Goal: Transaction & Acquisition: Purchase product/service

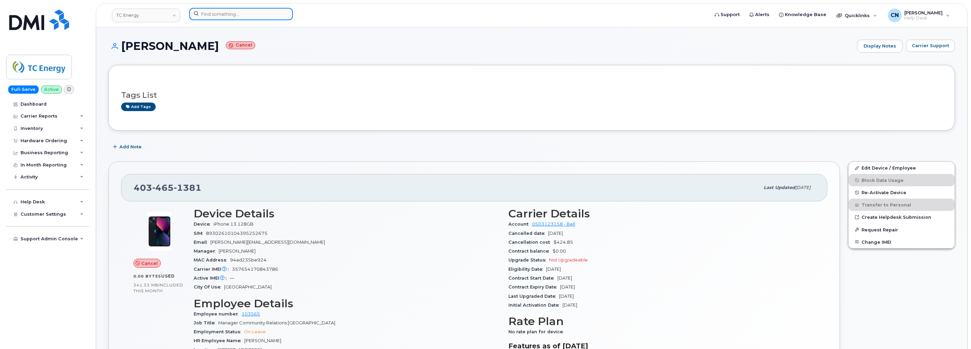
scroll to position [190, 0]
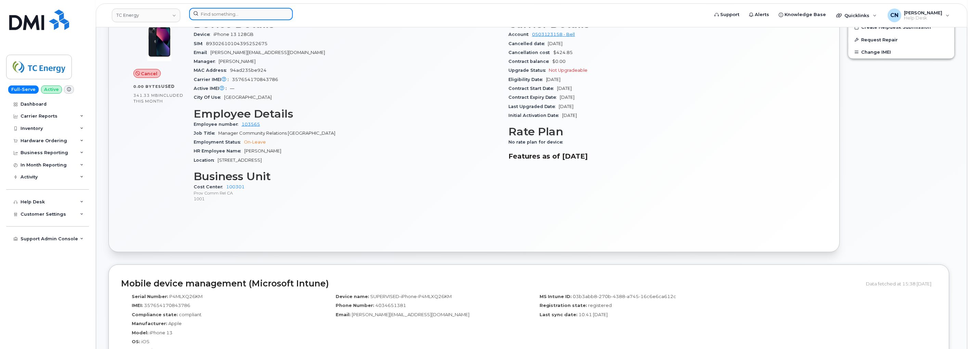
click at [228, 13] on input at bounding box center [241, 14] width 104 height 12
paste input "8088555493"
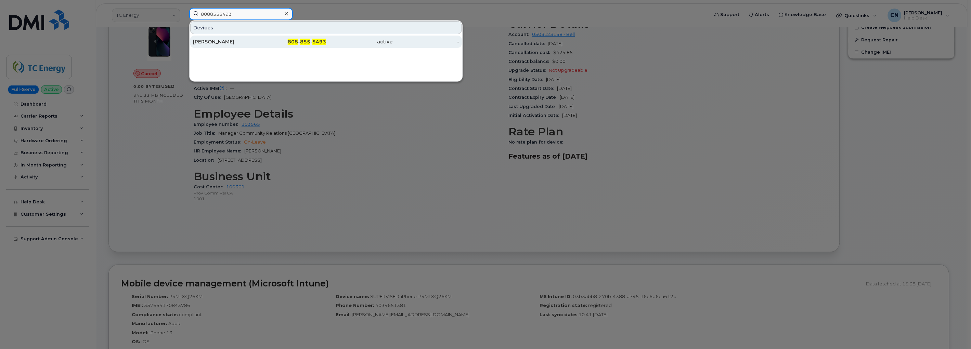
type input "8088555493"
click at [209, 42] on div "[PERSON_NAME]" at bounding box center [226, 41] width 67 height 7
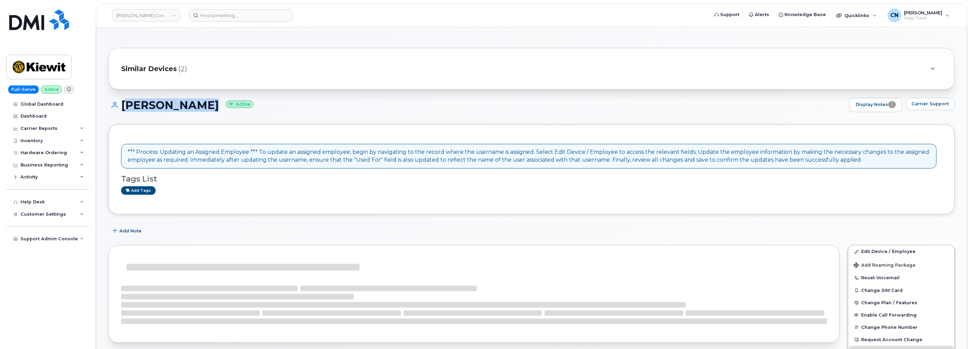
drag, startPoint x: 206, startPoint y: 105, endPoint x: 124, endPoint y: 113, distance: 82.1
click at [124, 113] on div "ALLYSA LEAVY Active Display Notes 1 Carrier Support" at bounding box center [531, 111] width 846 height 27
copy h1 "[PERSON_NAME]"
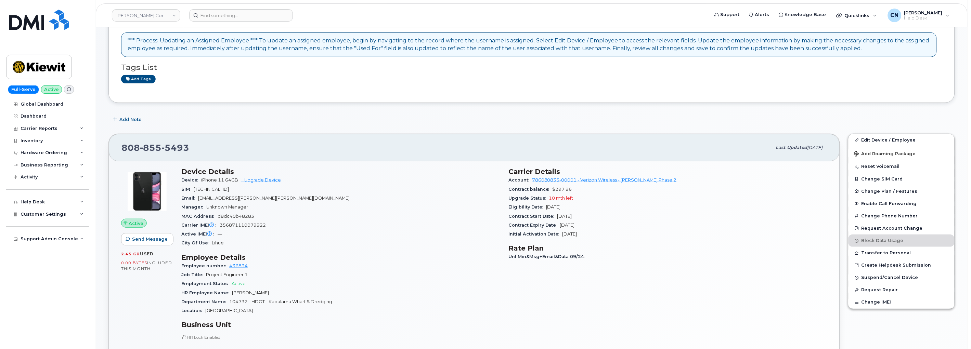
scroll to position [114, 0]
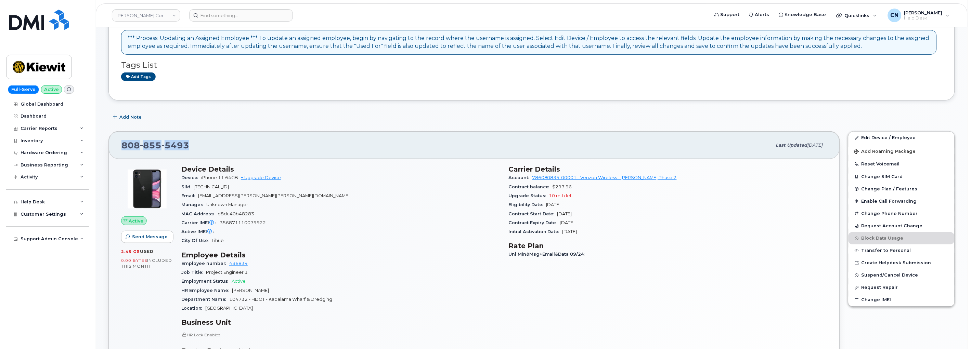
drag, startPoint x: 196, startPoint y: 144, endPoint x: 181, endPoint y: 16, distance: 129.5
copy span "808 855 5493"
drag, startPoint x: 508, startPoint y: 186, endPoint x: 603, endPoint y: 214, distance: 99.4
click at [603, 214] on section "Carrier Details Account 786080835-00001 - Verizon Wireless - Kiewit Phase 2 Con…" at bounding box center [667, 200] width 319 height 71
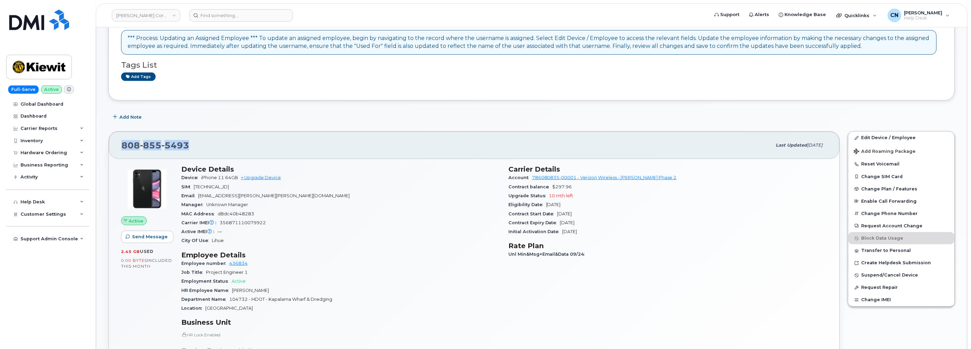
copy section "Contract balance $297.96 Upgrade Status 10 mth left Eligibility Date Aug 15, 20…"
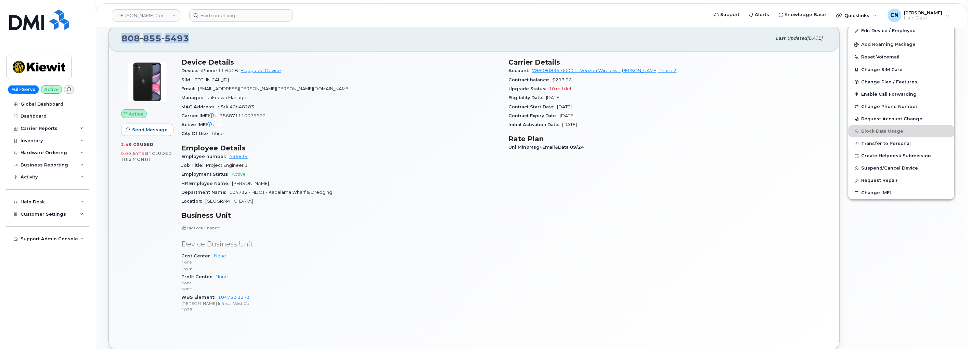
scroll to position [342, 0]
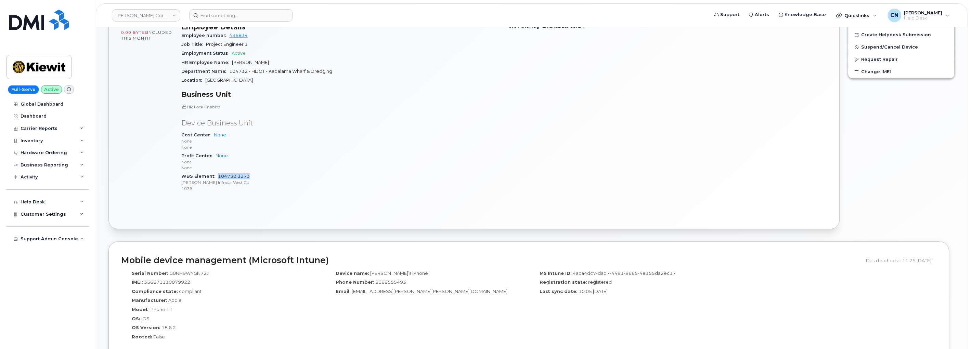
drag, startPoint x: 260, startPoint y: 173, endPoint x: 217, endPoint y: 178, distance: 42.7
click at [217, 178] on div "WBS Element 104732.3273 Kiewit Infrastr West Co 1036" at bounding box center [340, 182] width 319 height 21
copy link "104732.3273"
click at [226, 16] on input at bounding box center [241, 15] width 104 height 12
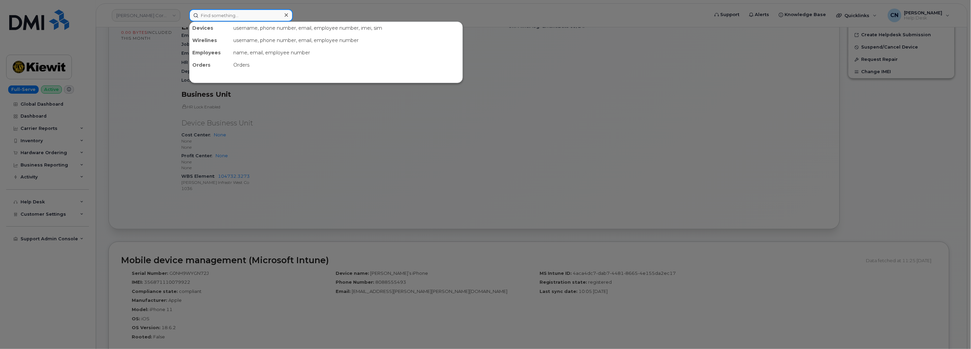
paste input "2066017128"
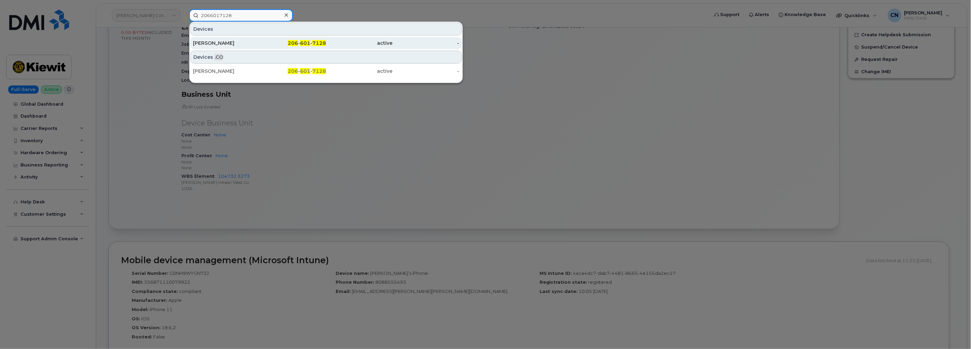
type input "2066017128"
click at [235, 43] on div "CONOR DITMORE" at bounding box center [226, 43] width 67 height 7
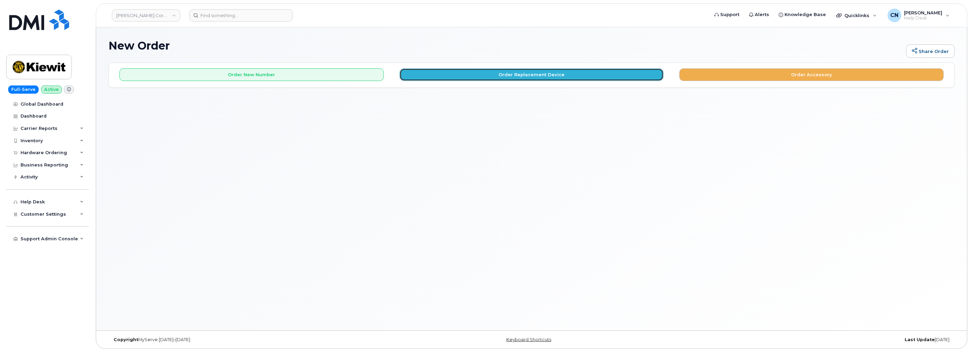
click at [476, 75] on button "Order Replacement Device" at bounding box center [531, 74] width 264 height 13
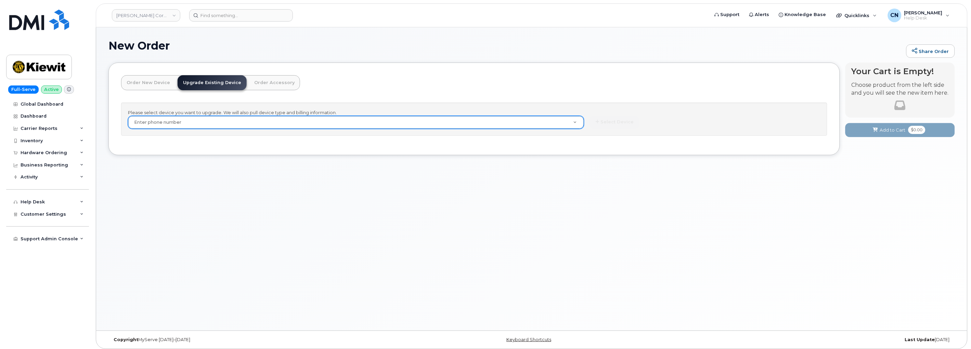
paste input "8088555493"
type input "8088555493"
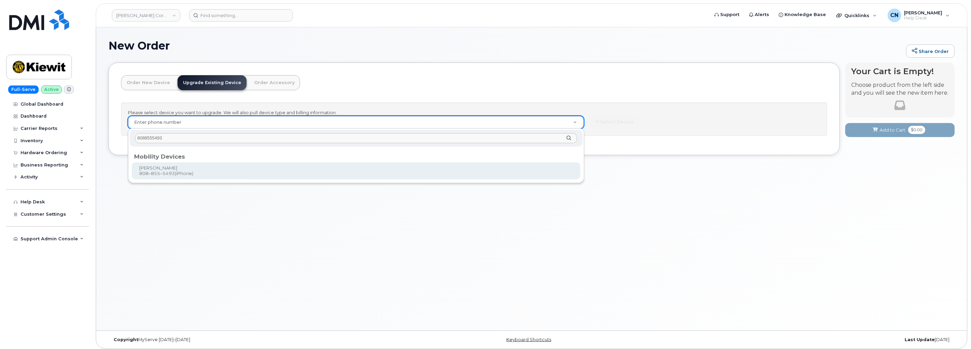
type input "8088555493"
click at [284, 180] on div "8088555493 Mobility Devices ALLYSA LEAVY 808–855–5493 (iPhone)" at bounding box center [356, 156] width 456 height 55
type input "1172395"
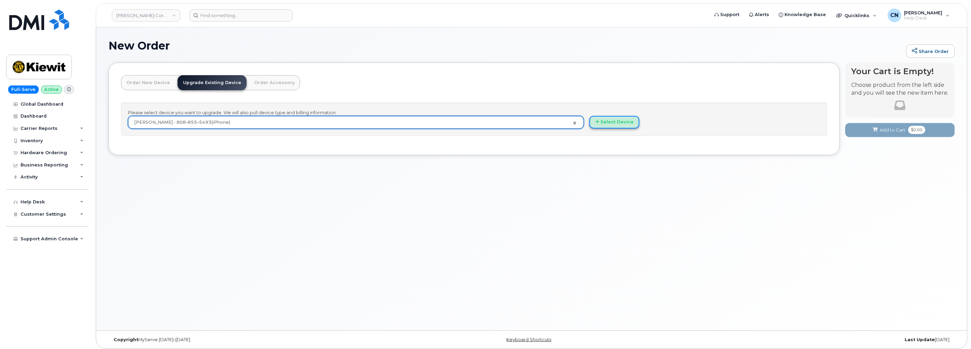
click at [609, 121] on button "Select Device" at bounding box center [614, 122] width 50 height 13
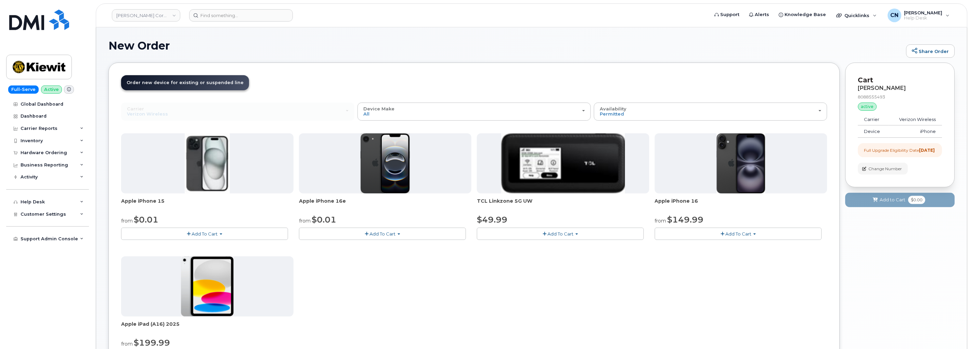
click at [733, 235] on span "Add To Cart" at bounding box center [738, 233] width 26 height 5
click at [714, 255] on link "$149.99 - 2 Year Upgrade (128GB)" at bounding box center [702, 255] width 92 height 9
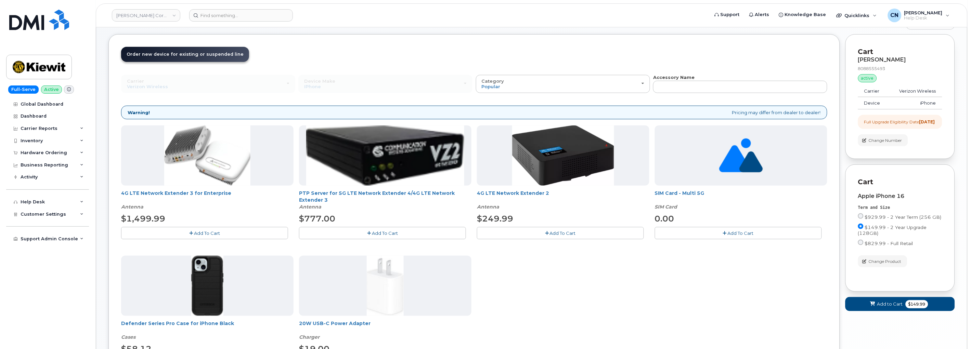
scroll to position [76, 0]
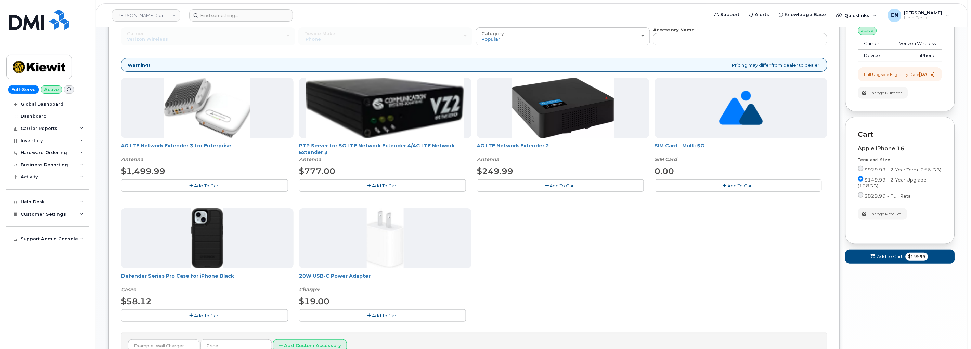
click at [195, 316] on span "Add To Cart" at bounding box center [207, 315] width 26 height 5
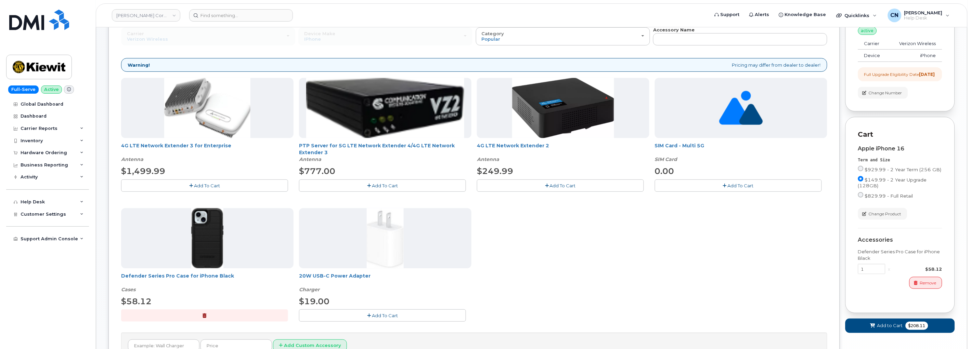
click at [361, 315] on button "Add To Cart" at bounding box center [382, 315] width 167 height 12
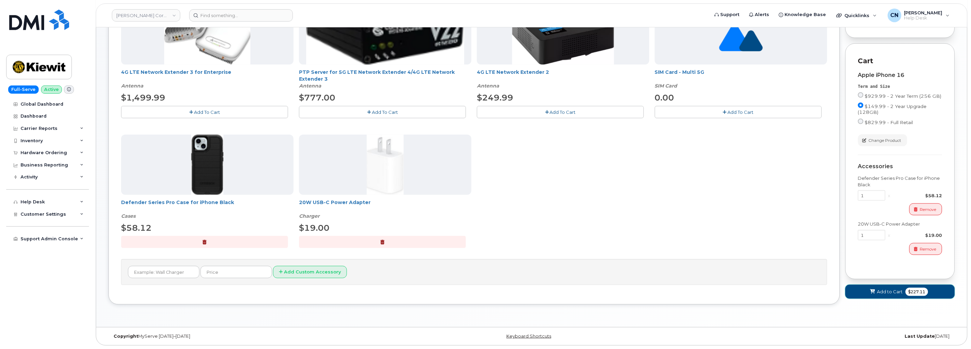
click at [891, 295] on span "Add to Cart" at bounding box center [890, 292] width 26 height 6
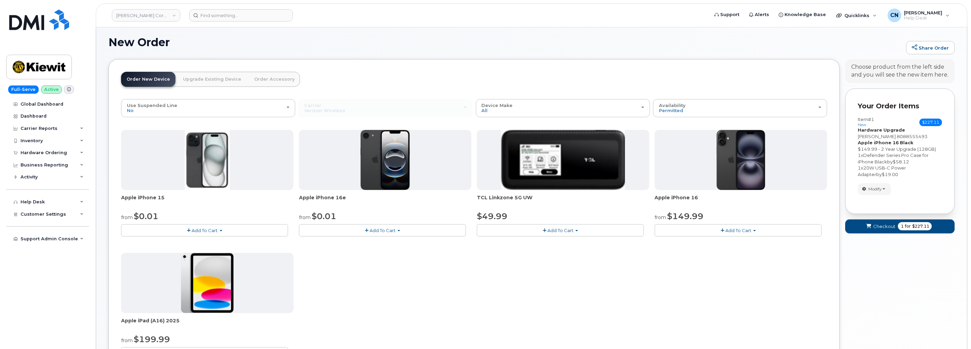
scroll to position [154, 0]
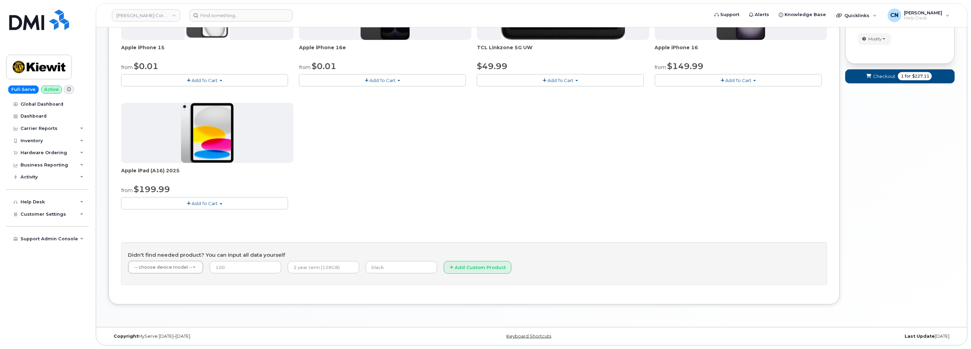
click at [157, 222] on div "Apple iPhone 15 from $0.01 Add To Cart $0.01 - 2 Year Activation (128GB) $729.9…" at bounding box center [474, 133] width 706 height 306
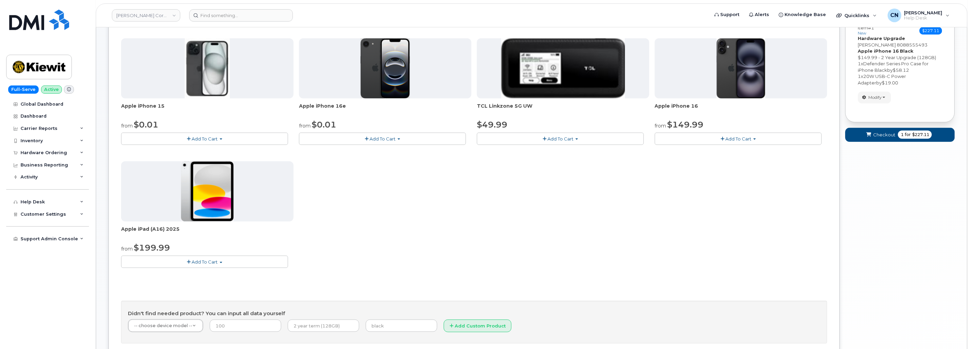
scroll to position [0, 0]
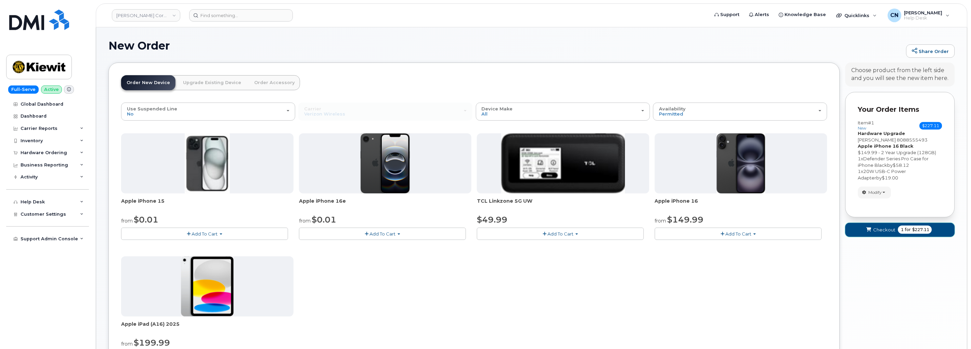
click at [888, 231] on span "Checkout" at bounding box center [884, 230] width 22 height 6
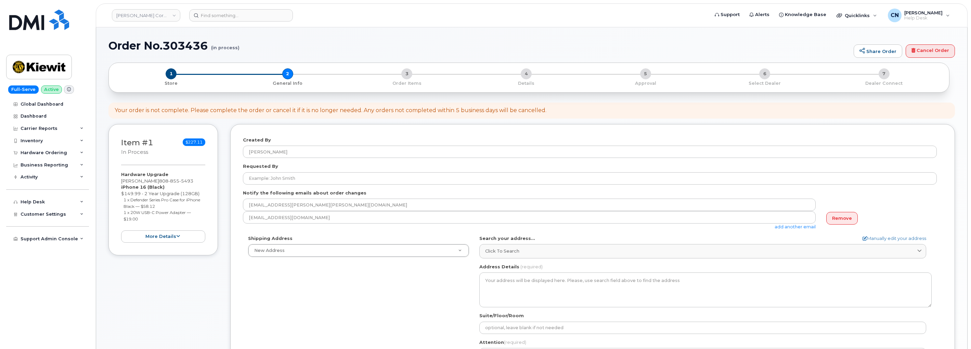
select select
drag, startPoint x: 152, startPoint y: 182, endPoint x: 120, endPoint y: 180, distance: 31.8
click at [120, 180] on div "Item #1 in process $227.11 Hardware Upgrade [PERSON_NAME] [PHONE_NUMBER] iPhone…" at bounding box center [162, 190] width 109 height 132
copy div "[PERSON_NAME]"
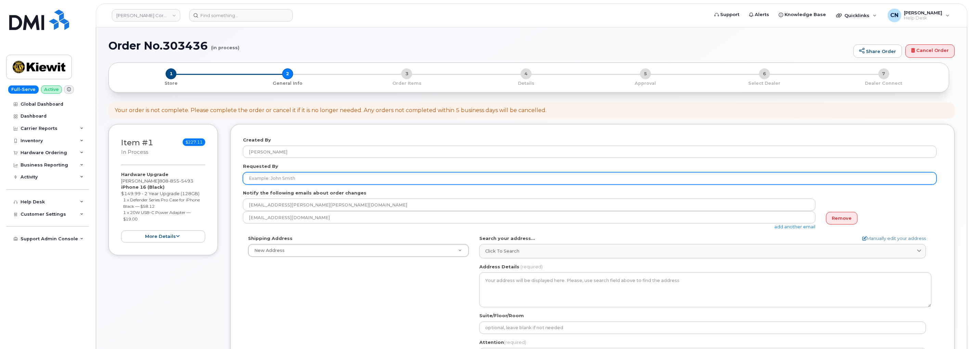
click at [262, 176] on input "Requested By" at bounding box center [590, 178] width 694 height 12
paste input "[PERSON_NAME]"
type input "[PERSON_NAME]"
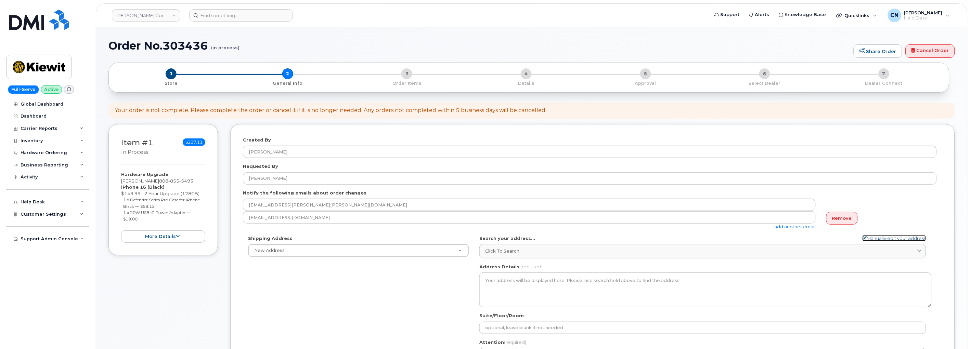
click at [891, 237] on link "Manually edit your address" at bounding box center [894, 238] width 64 height 6
select select
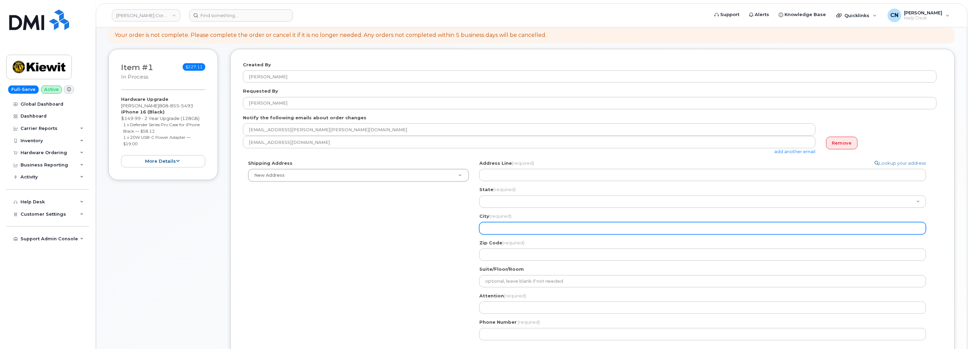
scroll to position [76, 0]
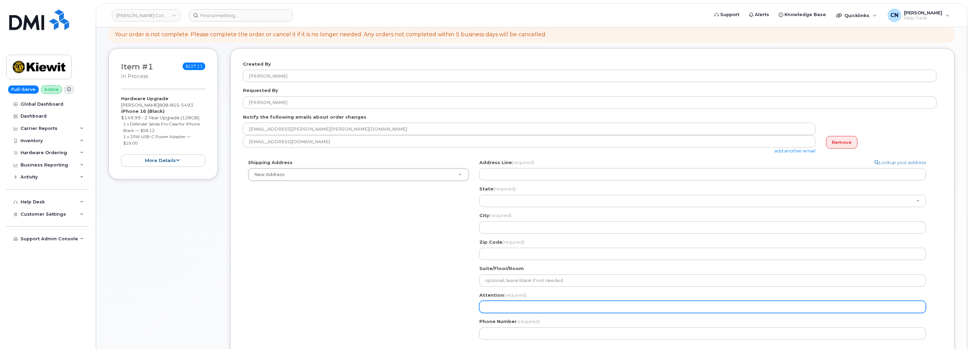
drag, startPoint x: 498, startPoint y: 303, endPoint x: 514, endPoint y: 304, distance: 16.1
click at [499, 304] on input "Attention (required)" at bounding box center [702, 307] width 447 height 12
paste input "ALLYSA LEAV"
select select
type input "ALLYSA LEAV"
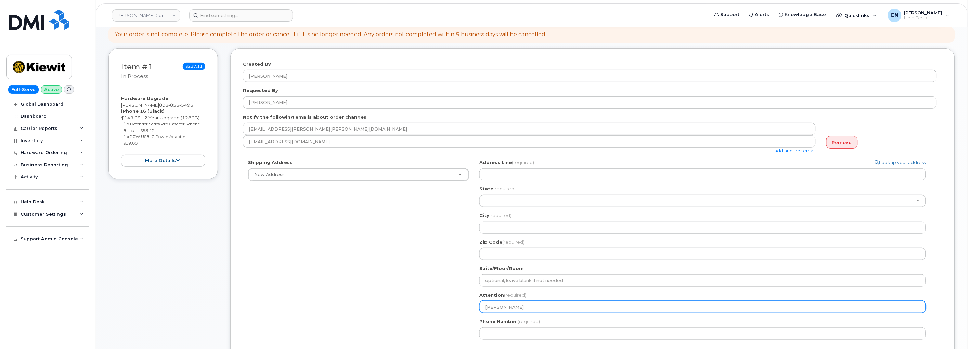
select select
type input "[PERSON_NAME]"
select select
type input "ALLYSA LEAV"
select select
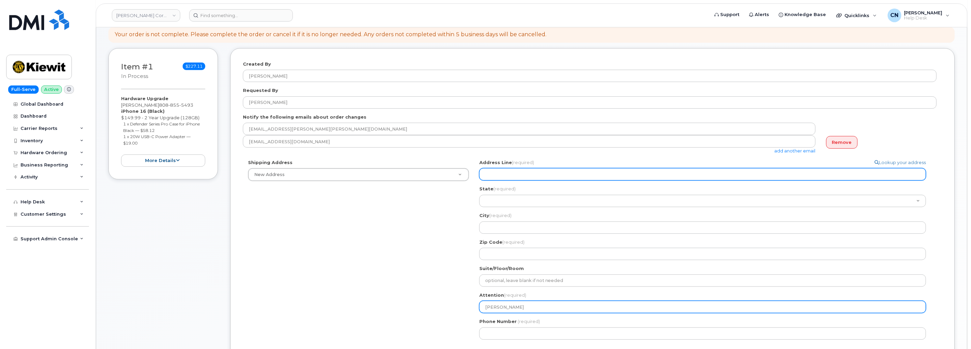
type input "[PERSON_NAME]"
click at [506, 174] on input "Address Line (required)" at bounding box center [702, 174] width 447 height 12
select select
type input "1"
select select
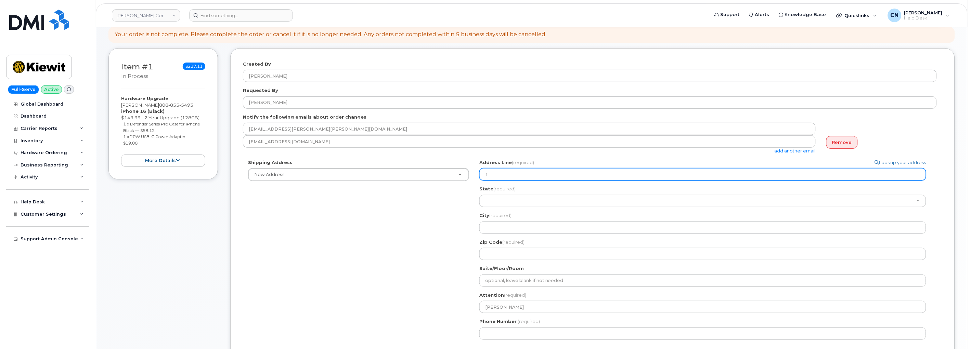
type input "1 N"
select select
type input "1"
select select
type input "1N"
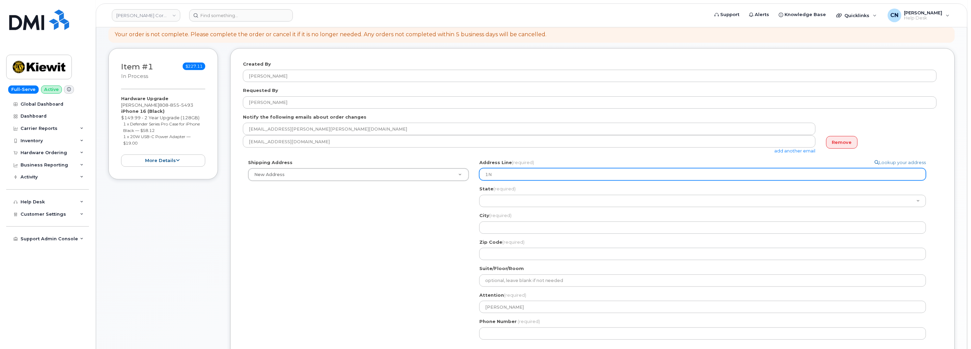
select select
type input "1N I"
select select
type input "1N Il"
select select
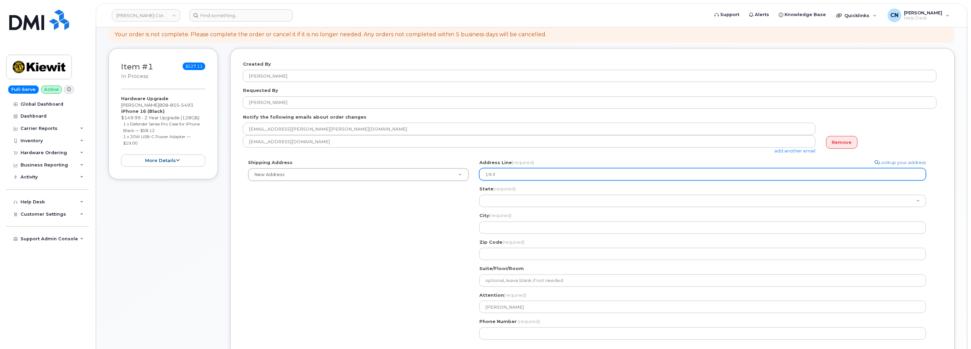
type input "1N Ils"
select select
type input "1N Ilsa"
select select
type input "1N Ilsan"
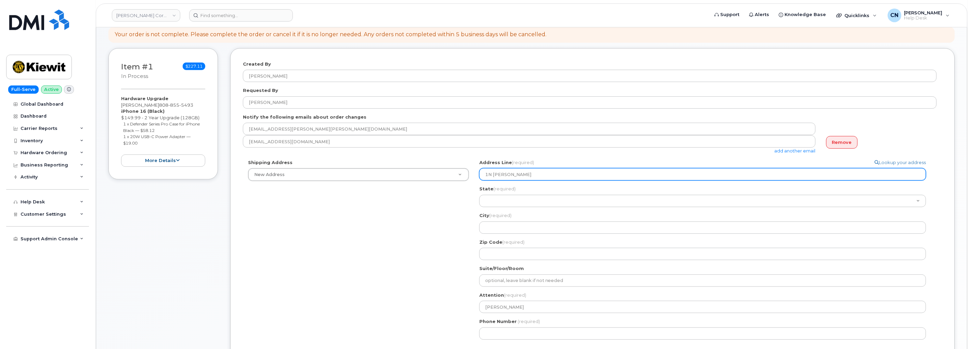
select select
type input "1N Ilsa"
select select
type input "1N Ils"
select select
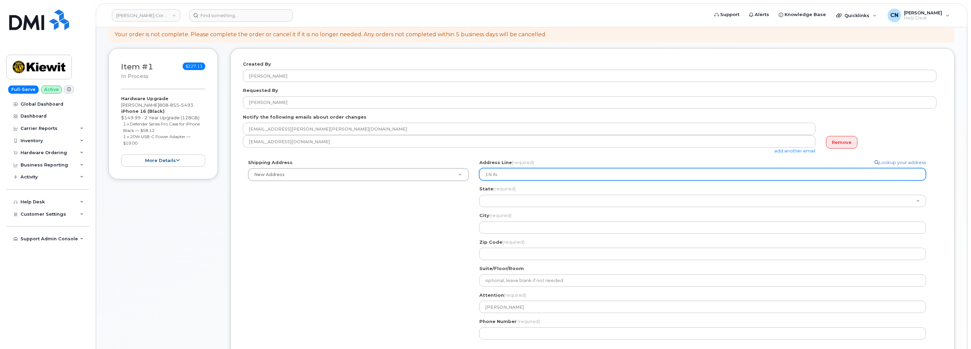
type input "1N Il"
select select
type input "1N I"
select select
type input "1N Is"
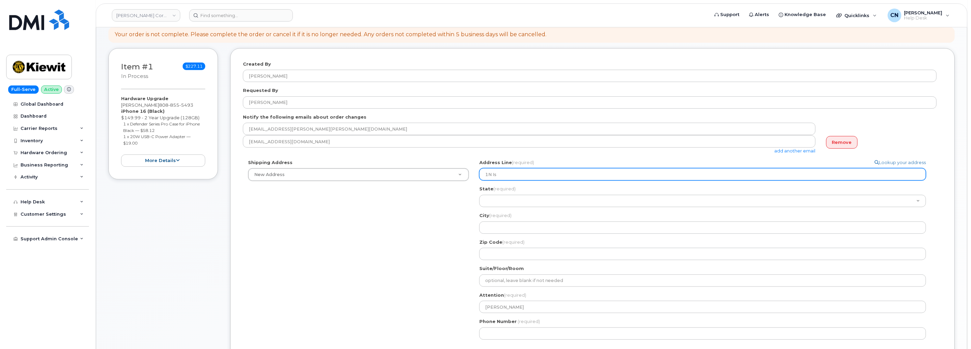
select select
type input "1N Isl"
select select
type input "1N Isla"
select select
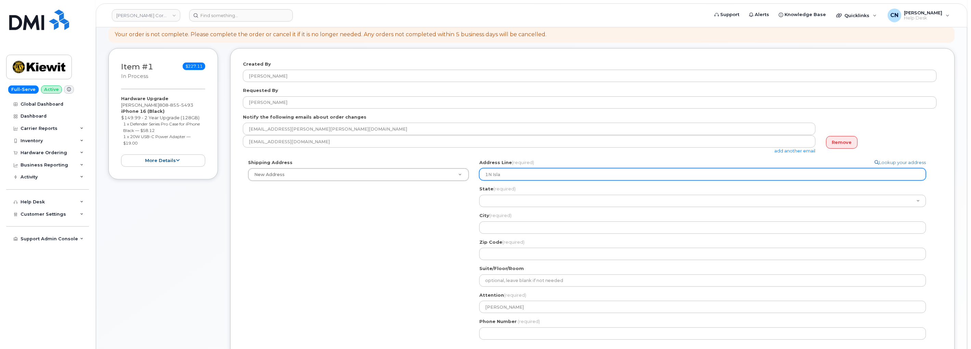
type input "1N Islan"
select select
type input "1N Island"
select select
type input "1N Island A"
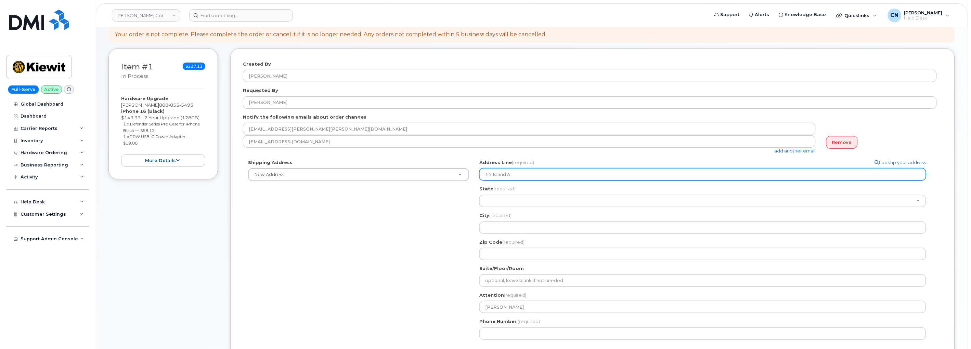
select select
type input "1N Island Ac"
select select
type input "1N Island Acc"
select select
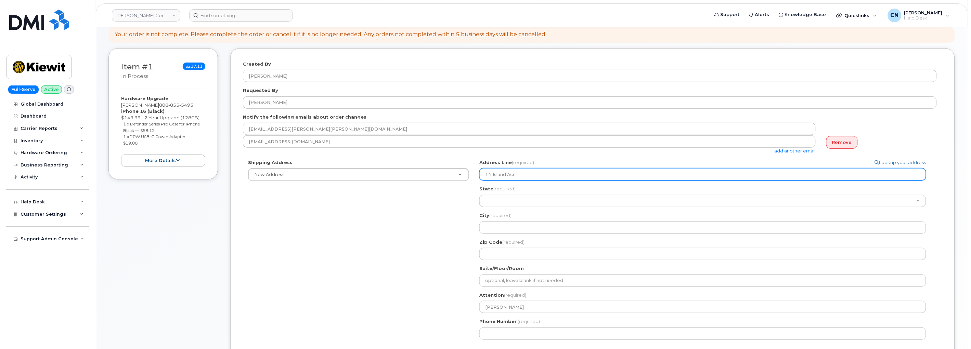
type input "1N Island Acce"
select select
type input "1N Island Acces"
select select
type input "1N Island Access"
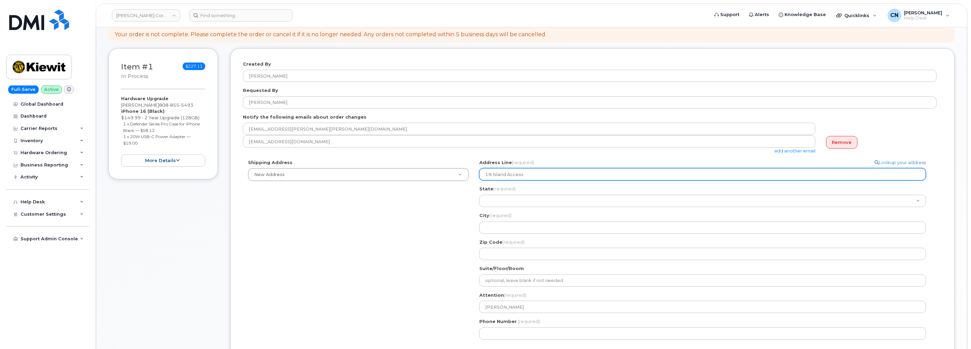
select select
type input "1N Island Access R"
select select
type input "1N Island Access Roa"
select select
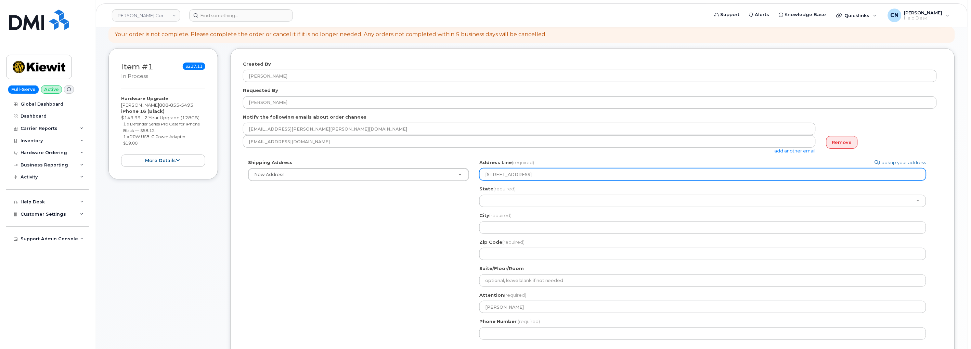
type input "1N Island Access Road"
click at [507, 243] on span "(required)" at bounding box center [513, 241] width 22 height 5
click at [507, 248] on input "Zip Code (required)" at bounding box center [702, 254] width 447 height 12
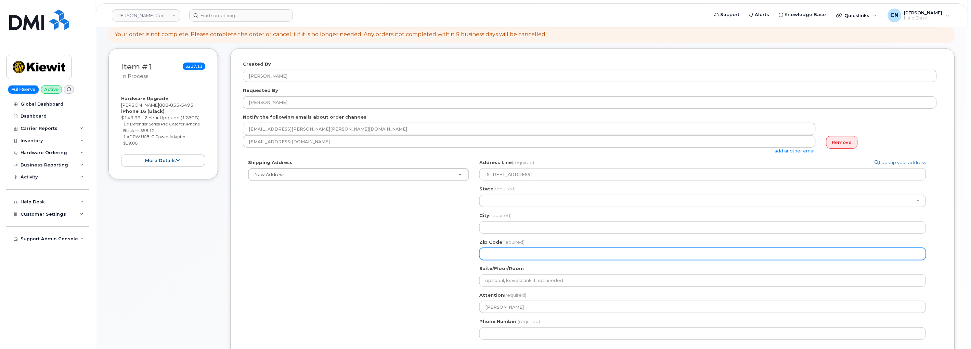
click at [507, 250] on input "Zip Code (required)" at bounding box center [702, 254] width 447 height 12
select select
type input "9"
select select
type input "91"
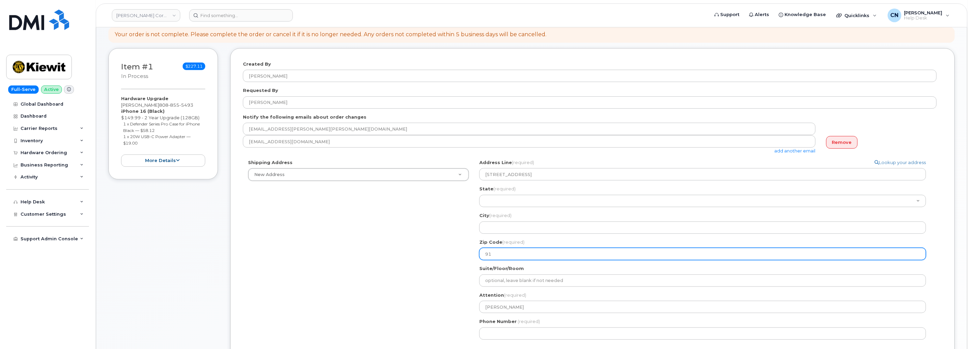
select select
type input "916"
select select
type input "9168"
select select
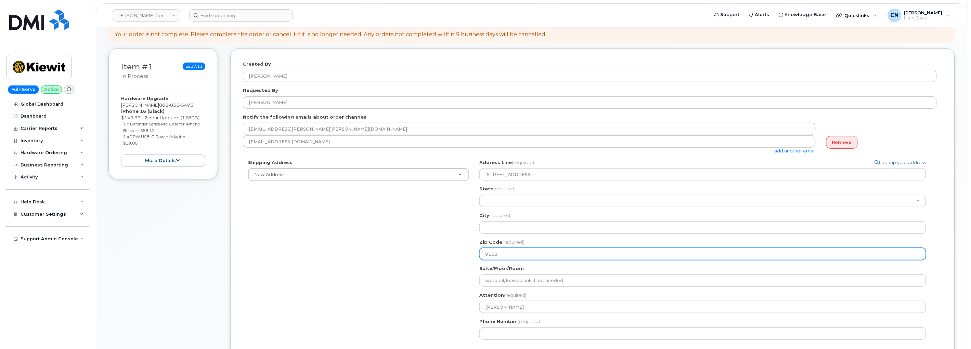
type input "91681"
select select
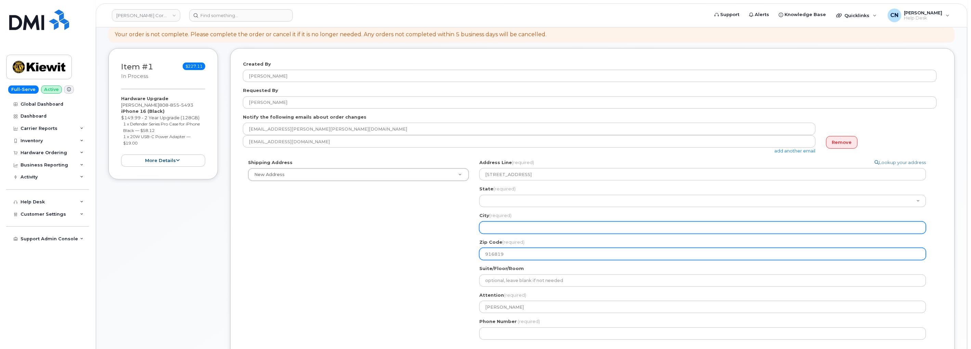
type input "916819"
click at [506, 226] on input "City (required)" at bounding box center [702, 228] width 447 height 12
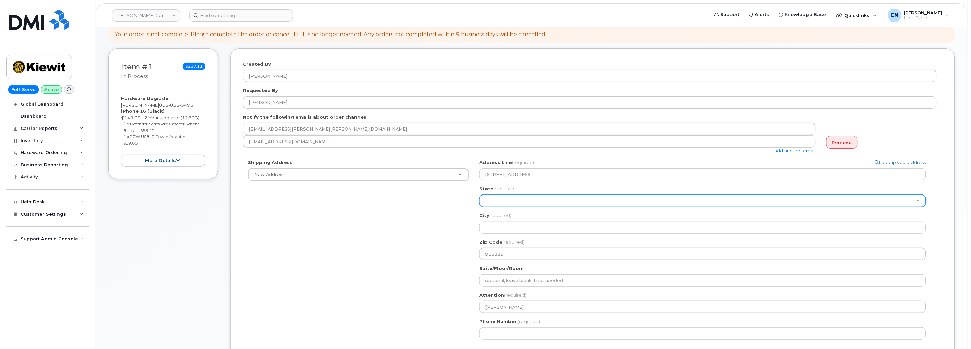
click at [498, 199] on select "Alabama Alaska American Samoa Arizona Arkansas California Colorado Connecticut …" at bounding box center [702, 201] width 447 height 12
select select "HI"
click at [479, 195] on select "Alabama Alaska American Samoa Arizona Arkansas California Colorado Connecticut …" at bounding box center [702, 201] width 447 height 12
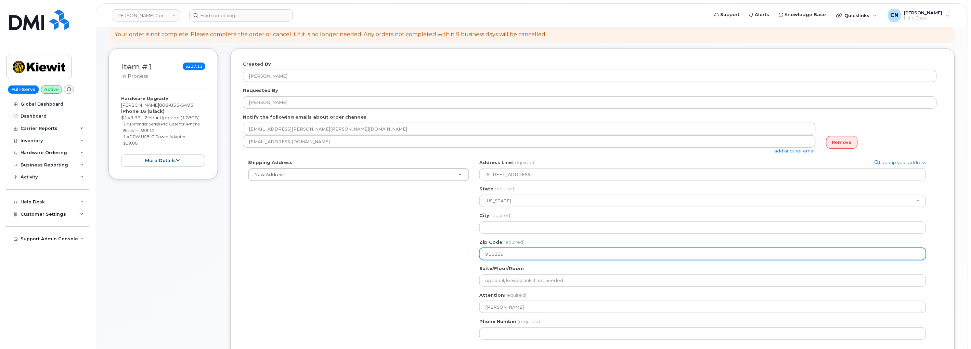
click at [489, 252] on input "916819" at bounding box center [702, 254] width 447 height 12
select select
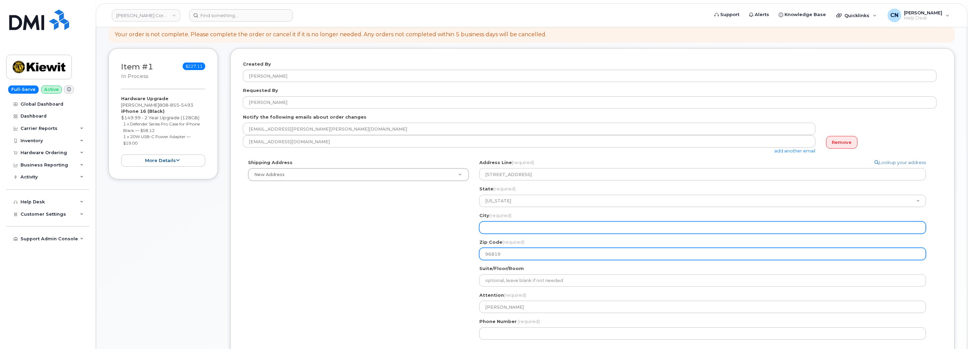
type input "96819"
click at [507, 230] on input "City (required)" at bounding box center [702, 228] width 447 height 12
select select
type input "H"
select select
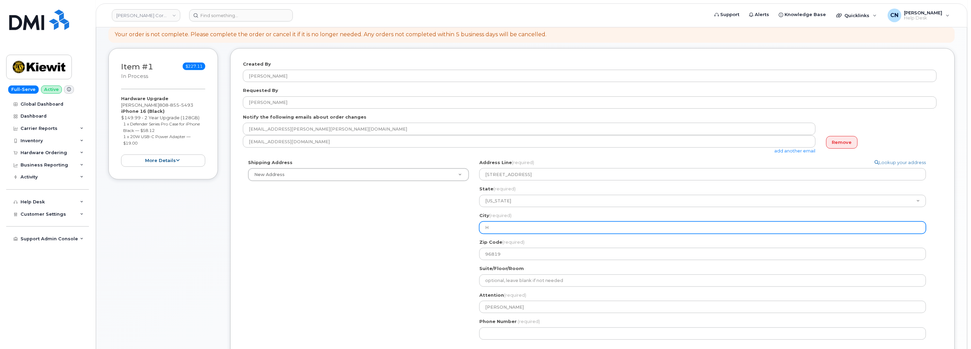
type input "Ho"
select select
type input "Hon"
select select
type input "Hono"
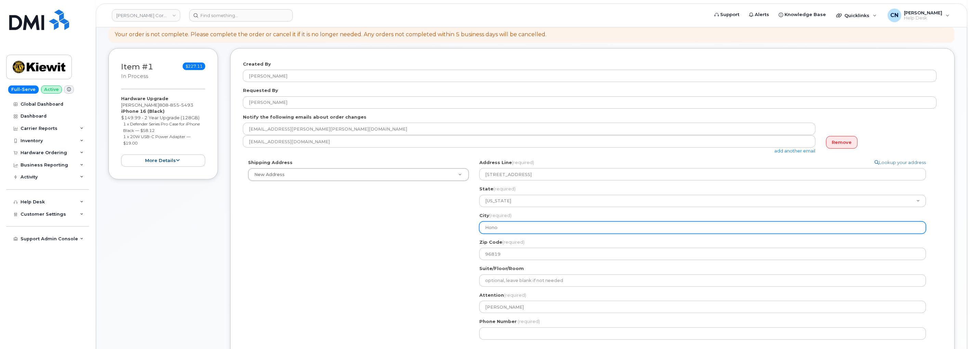
select select
type input "Honol"
select select
type input "Honolu"
select select
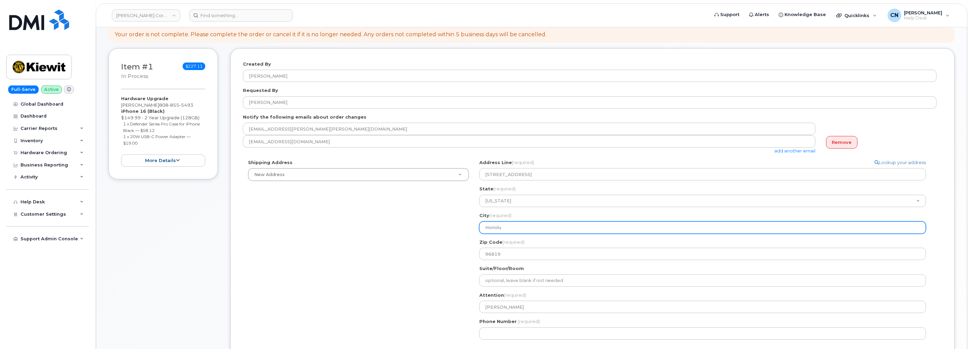
type input "Honolul"
select select
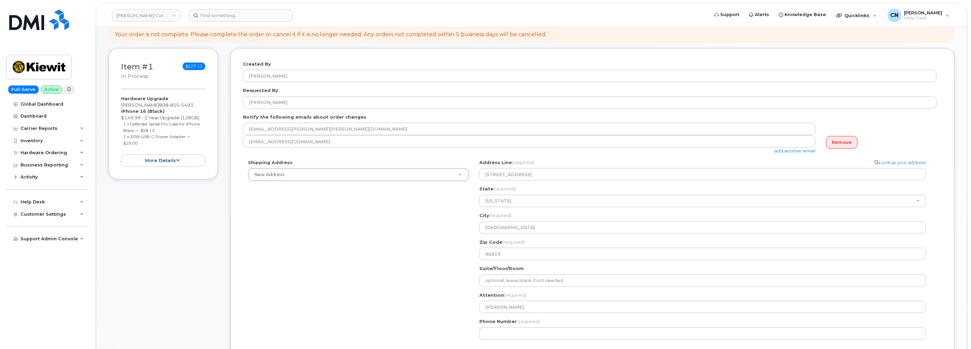
click at [414, 224] on div "Shipping Address New Address New Address 4004 South 60th ST 1550 Mike Fahey Ste…" at bounding box center [590, 252] width 694 height 186
click at [490, 256] on input "96819" at bounding box center [702, 254] width 447 height 12
click at [500, 217] on span "(required)" at bounding box center [500, 215] width 22 height 5
click at [0, 0] on input "Honolulu" at bounding box center [0, 0] width 0 height 0
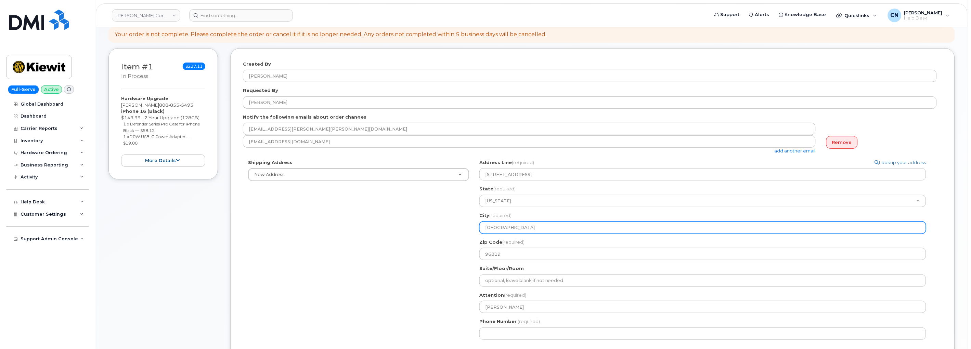
click at [500, 227] on input "Honolulu" at bounding box center [702, 228] width 447 height 12
click at [501, 227] on input "Honolulu" at bounding box center [702, 228] width 447 height 12
paste input "text"
type input "Honolulu"
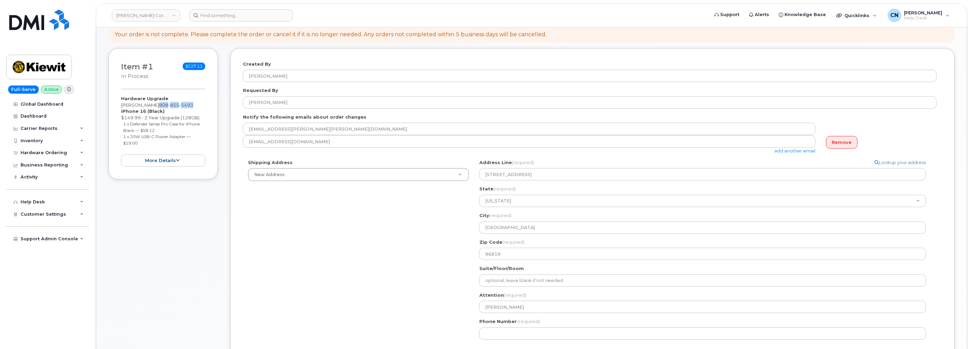
drag, startPoint x: 154, startPoint y: 104, endPoint x: 203, endPoint y: 103, distance: 49.3
click at [202, 102] on div "Hardware Upgrade ALLYSA LEAVY 808 855 5493 iPhone 16 (Black) $149.99 - 2 Year U…" at bounding box center [163, 130] width 84 height 71
copy div "808 855 5493"
click at [559, 333] on input "Phone Number" at bounding box center [702, 334] width 447 height 12
paste input "8088555493"
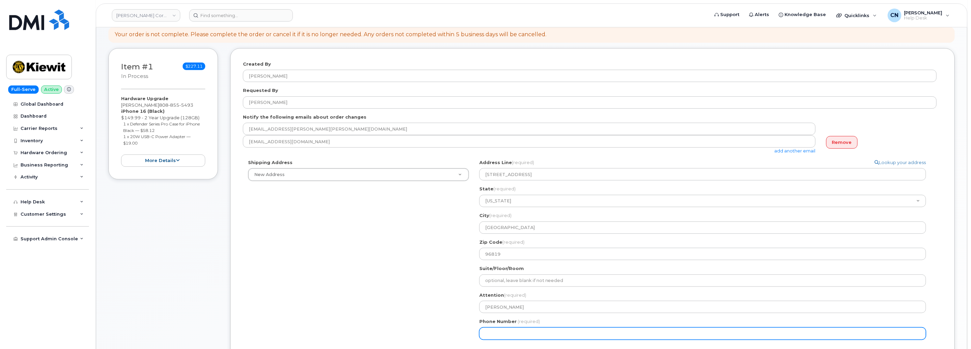
select select
click at [482, 331] on input "8088555493" at bounding box center [702, 334] width 447 height 12
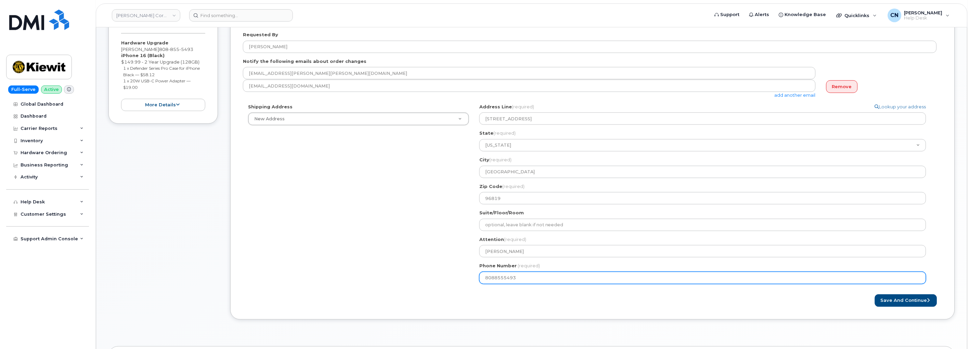
scroll to position [190, 0]
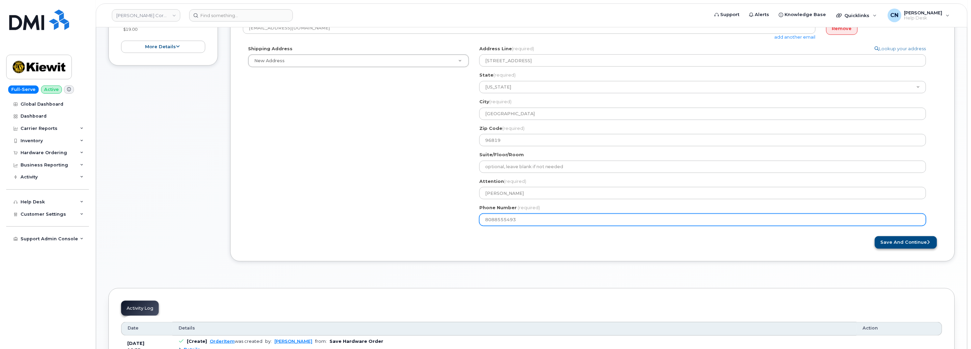
type input "8088555493"
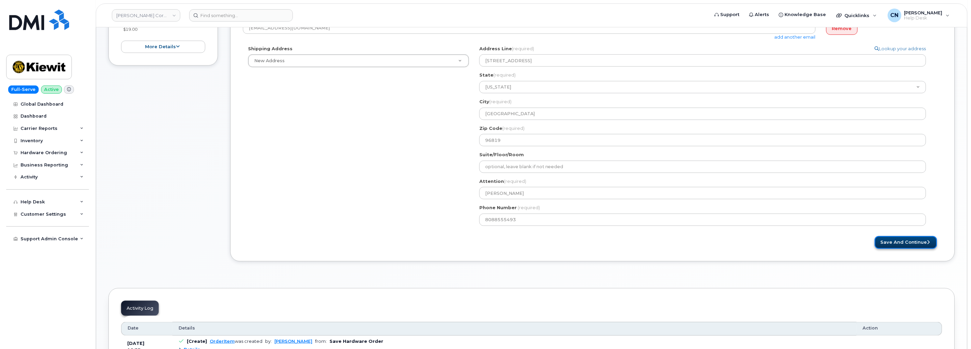
click at [894, 240] on button "Save and Continue" at bounding box center [905, 242] width 62 height 13
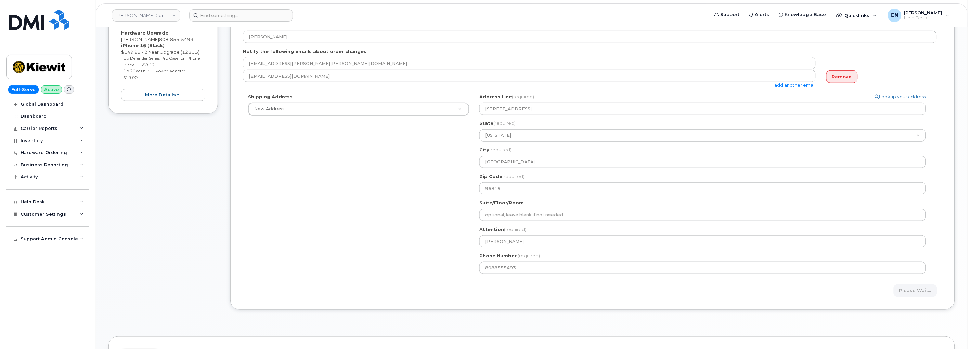
scroll to position [76, 0]
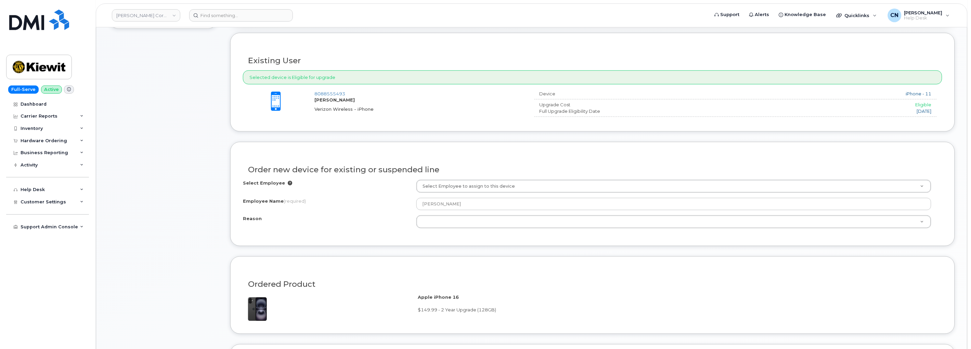
scroll to position [228, 0]
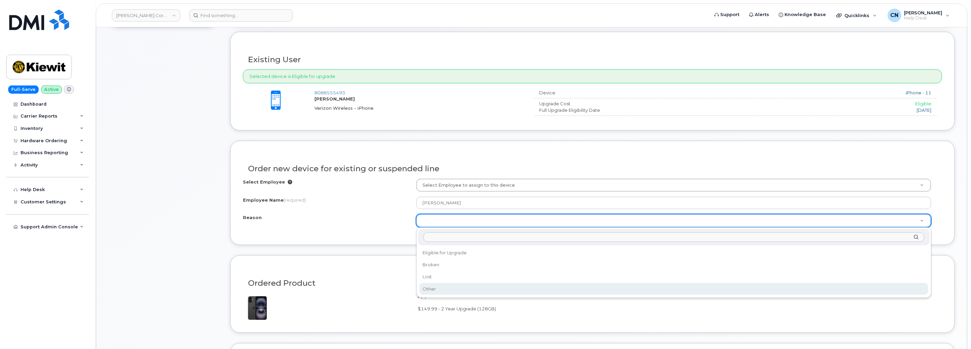
select select "other"
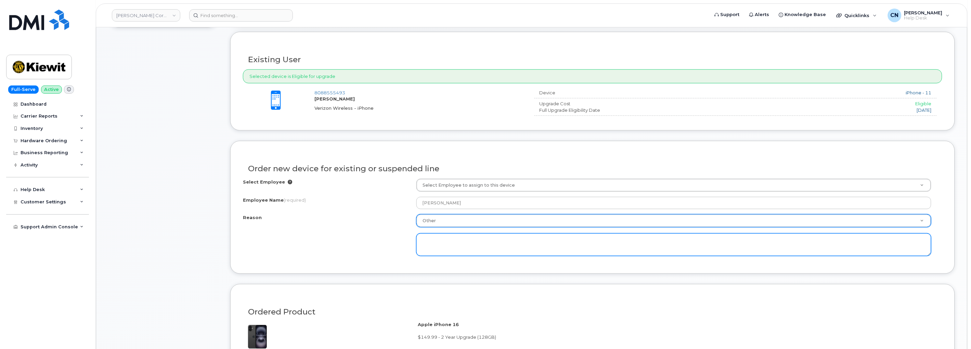
click at [452, 246] on textarea at bounding box center [673, 245] width 515 height 23
paste textarea "Contract balance $297.96 Upgrade Status 10 mth left Eligibility Date [DATE] Con…"
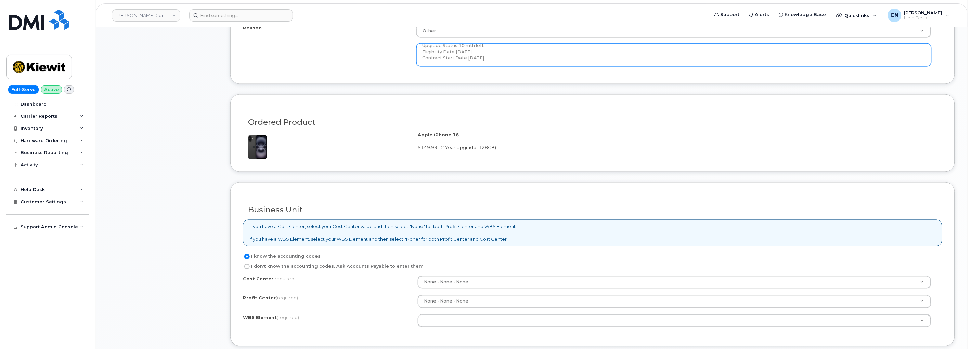
scroll to position [532, 0]
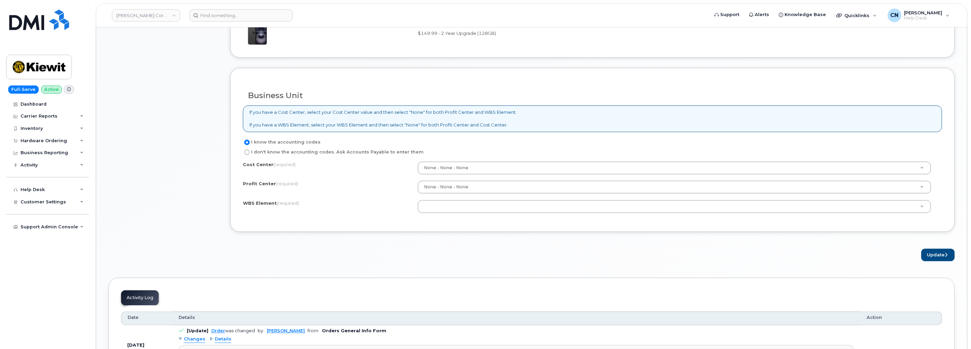
type textarea "Coverage Expired Expired May 13, 2023 iPhone 11 User had phone since 2022 Had p…"
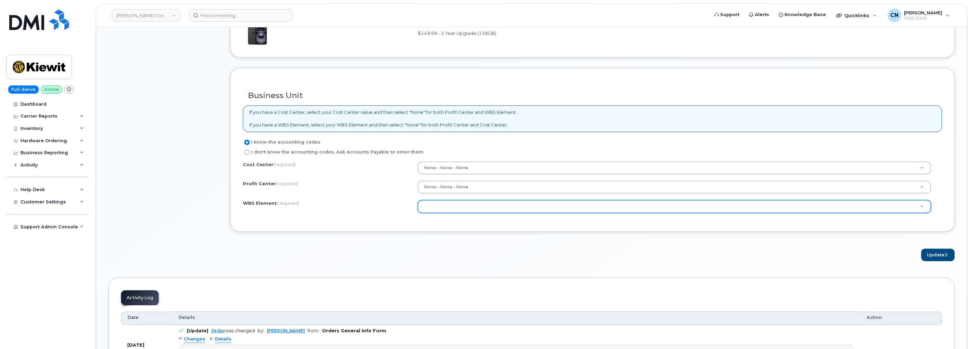
drag, startPoint x: 436, startPoint y: 204, endPoint x: 487, endPoint y: 219, distance: 52.4
paste input "104732.3273"
type input "104732.3273"
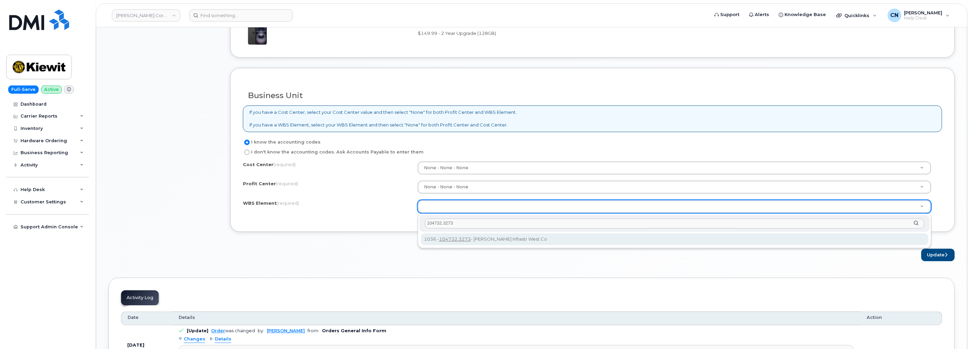
type input "104732.3273"
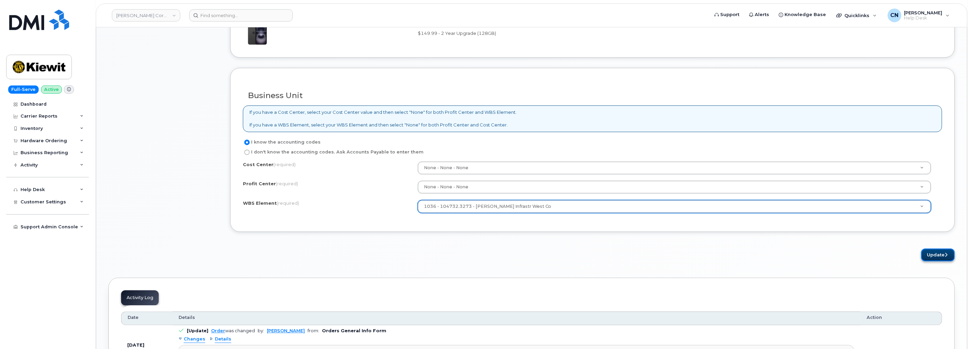
click at [936, 255] on button "Update" at bounding box center [938, 255] width 34 height 13
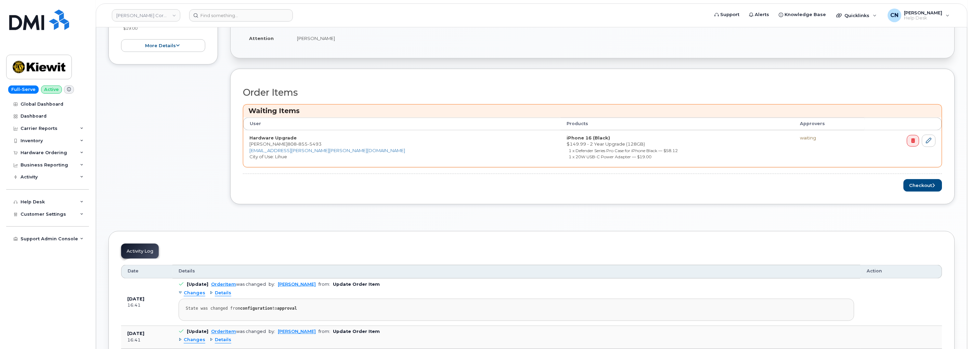
scroll to position [228, 0]
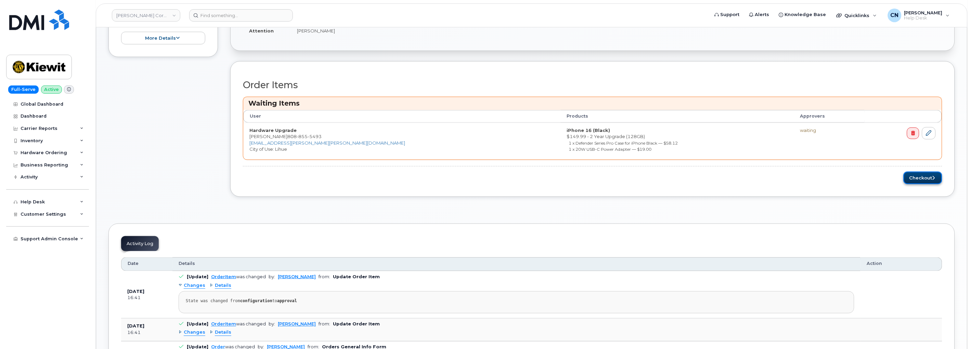
click at [911, 180] on button "Checkout" at bounding box center [922, 178] width 39 height 13
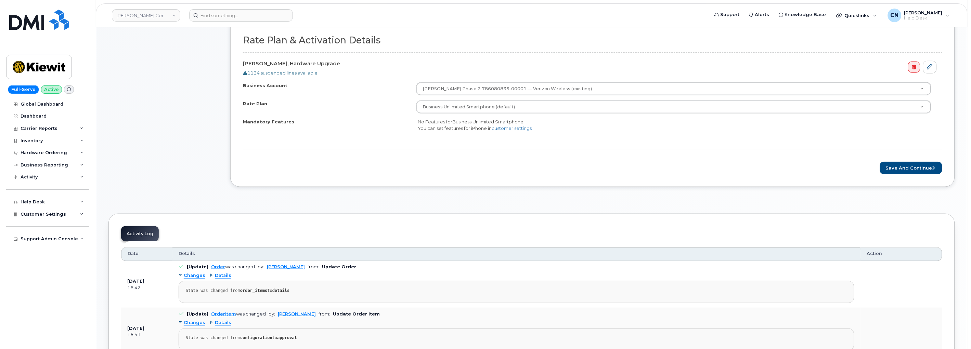
scroll to position [152, 0]
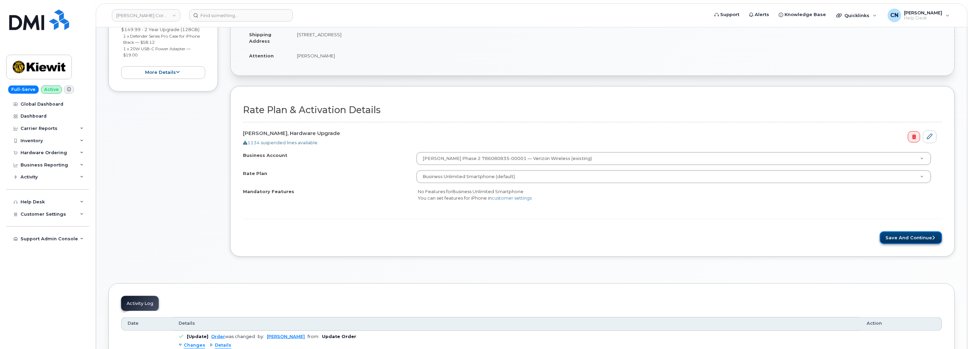
click at [887, 238] on button "Save and Continue" at bounding box center [911, 238] width 62 height 13
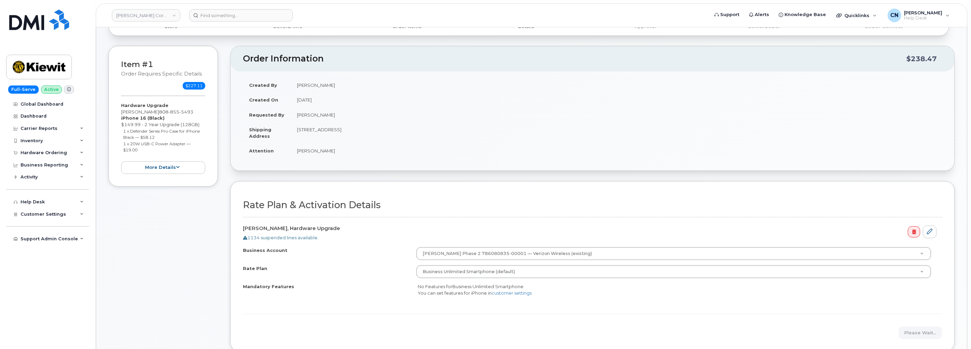
scroll to position [190, 0]
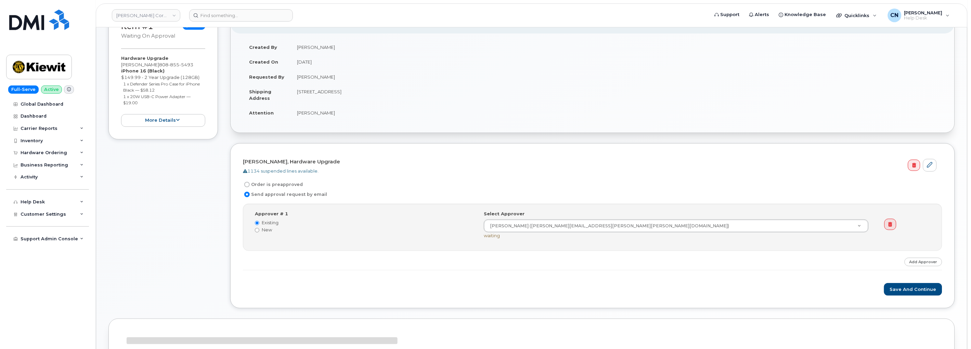
scroll to position [152, 0]
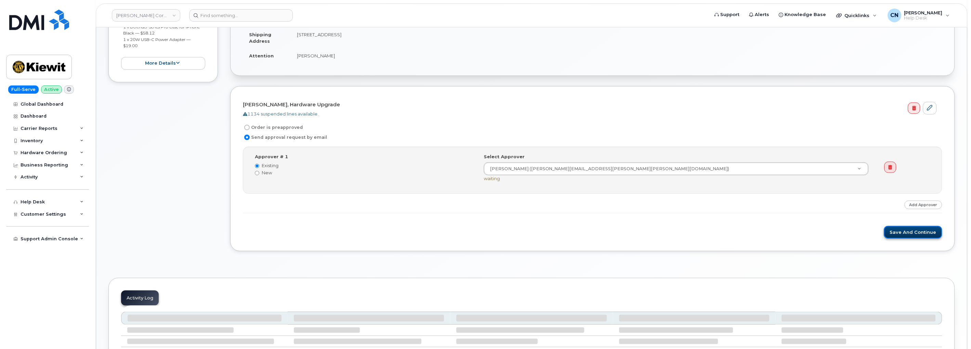
click at [906, 235] on button "Save and Continue" at bounding box center [913, 232] width 58 height 13
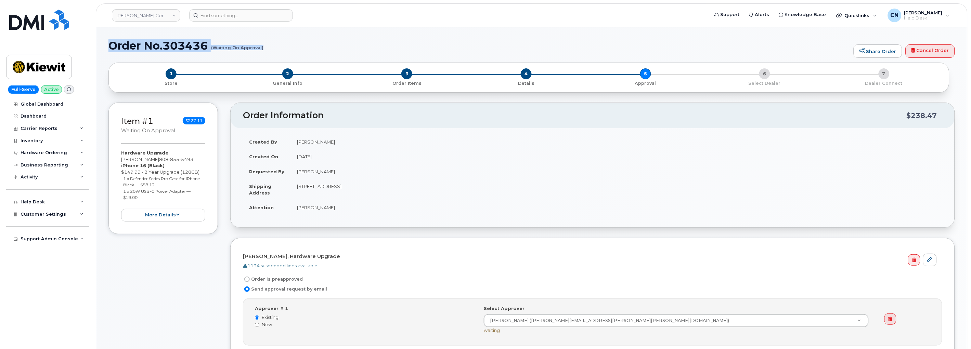
drag, startPoint x: 111, startPoint y: 43, endPoint x: 262, endPoint y: 49, distance: 151.6
click at [262, 49] on h1 "Order No.303436 (Waiting On Approval)" at bounding box center [478, 46] width 741 height 12
copy h1 "Order No.303436 (Waiting On Approval)"
drag, startPoint x: 265, startPoint y: 46, endPoint x: 216, endPoint y: 47, distance: 48.6
click at [216, 47] on h1 "Order No.303436 (Waiting On Approval)" at bounding box center [478, 46] width 741 height 12
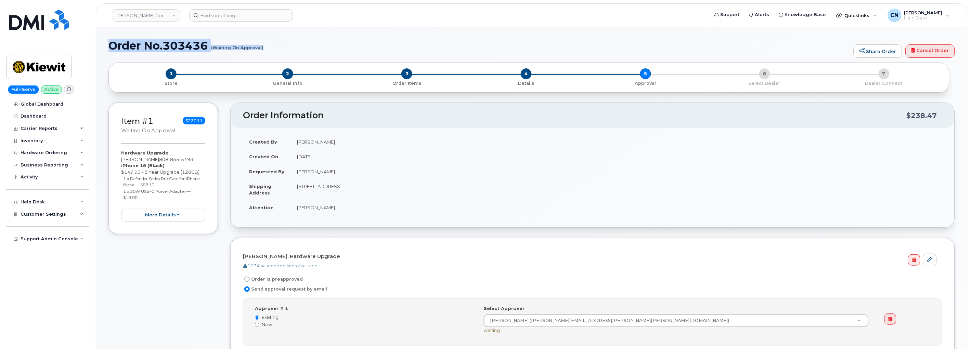
drag, startPoint x: 110, startPoint y: 44, endPoint x: 263, endPoint y: 49, distance: 152.2
click at [263, 49] on h1 "Order No.303436 (Waiting On Approval)" at bounding box center [478, 46] width 741 height 12
copy h1 "Order No.303436 (Waiting On Approval)"
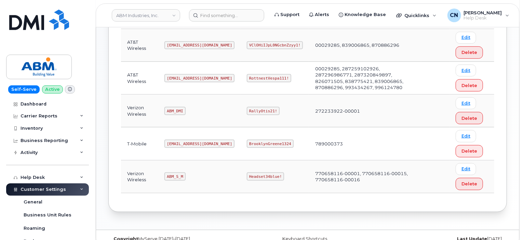
scroll to position [171, 0]
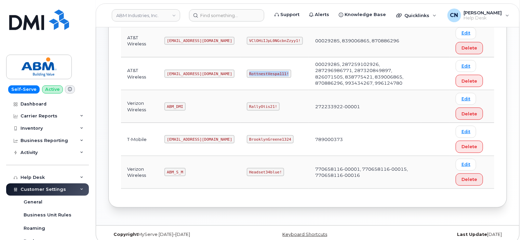
drag, startPoint x: 224, startPoint y: 72, endPoint x: 266, endPoint y: 74, distance: 41.7
click at [266, 74] on td "RottnestVespa111!" at bounding box center [275, 73] width 68 height 33
copy code "RottnestVespa111!"
